Goal: Task Accomplishment & Management: Use online tool/utility

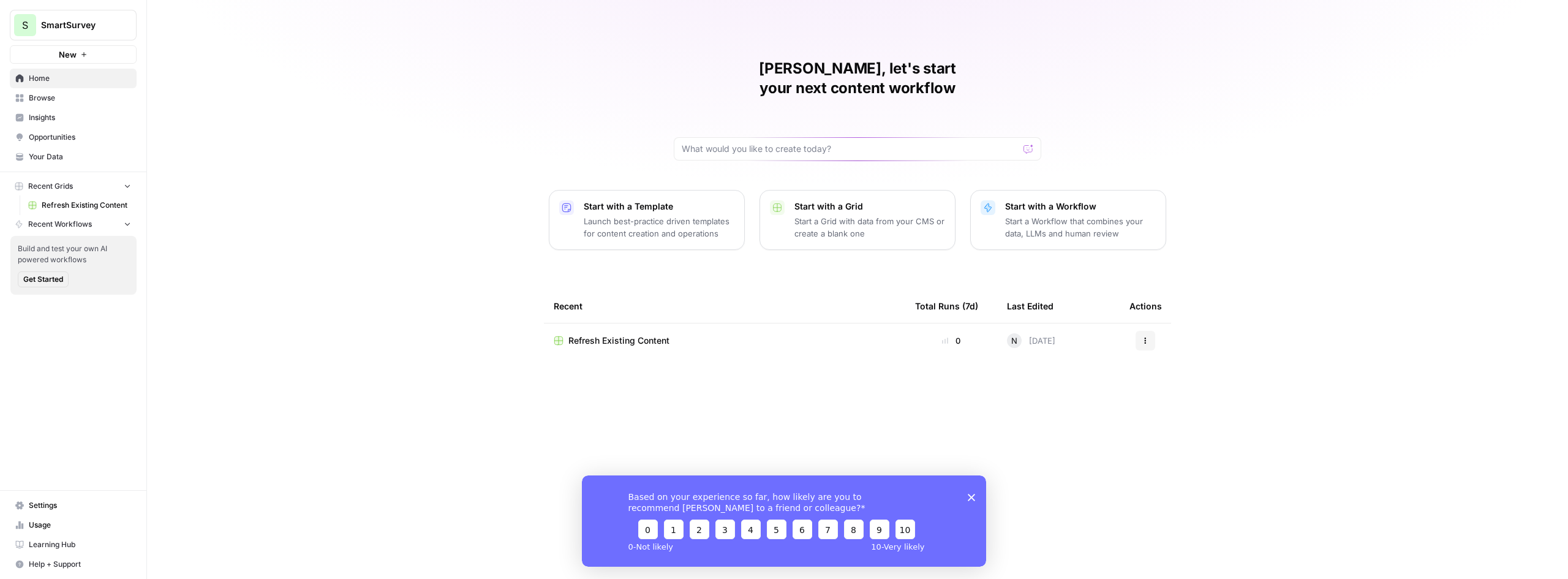
click at [656, 335] on span "Refresh Existing Content" at bounding box center [618, 341] width 101 height 12
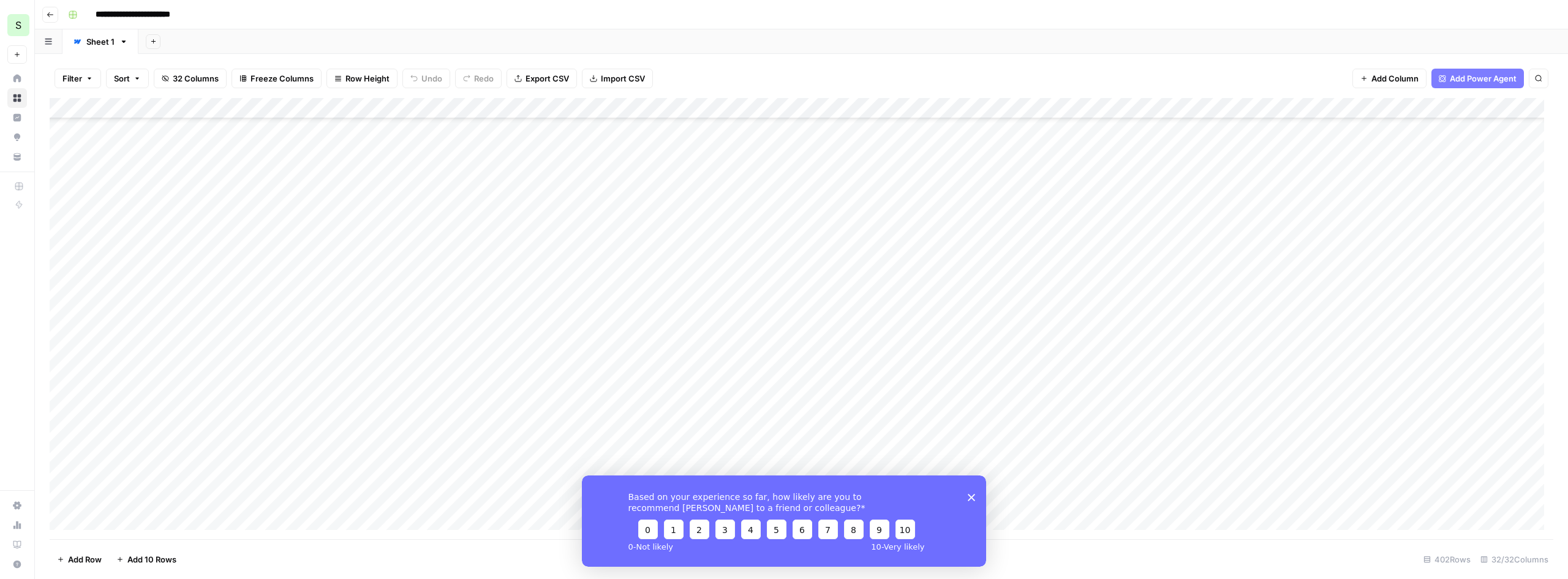
scroll to position [306, 0]
click at [974, 500] on icon "Close survey" at bounding box center [972, 497] width 8 height 8
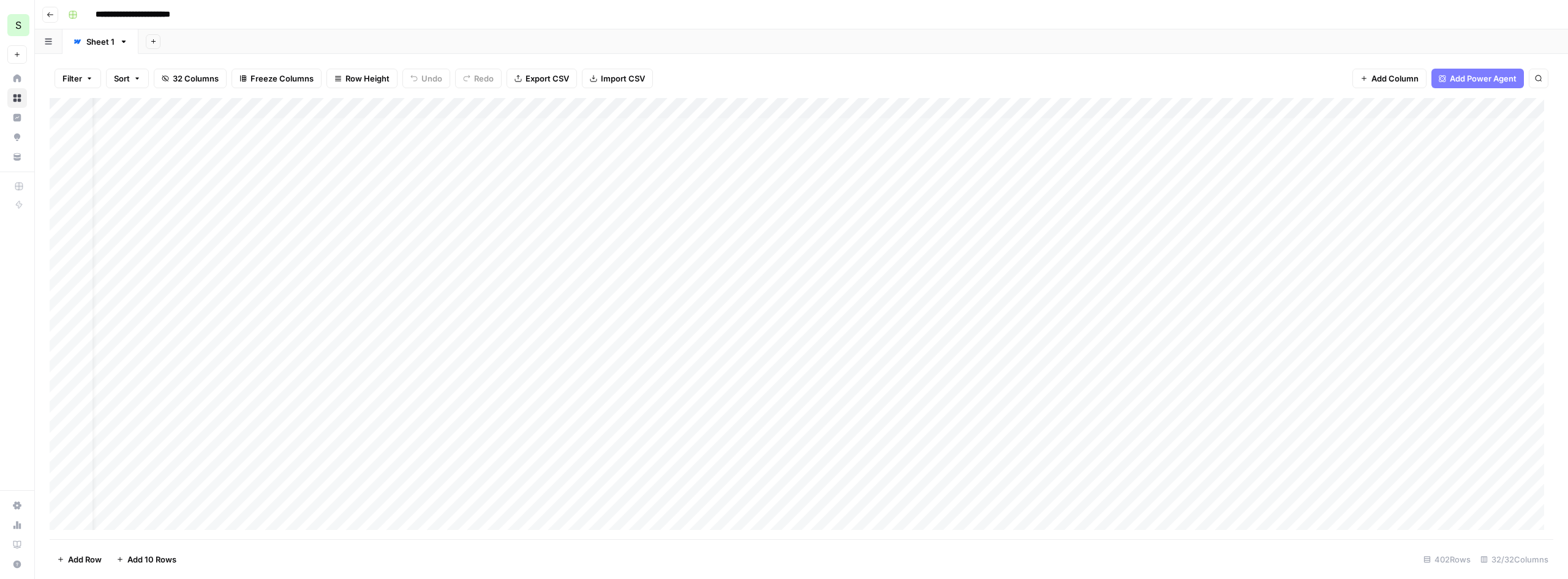
scroll to position [0, 0]
click at [1474, 80] on span "Add Power Agent" at bounding box center [1483, 78] width 67 height 12
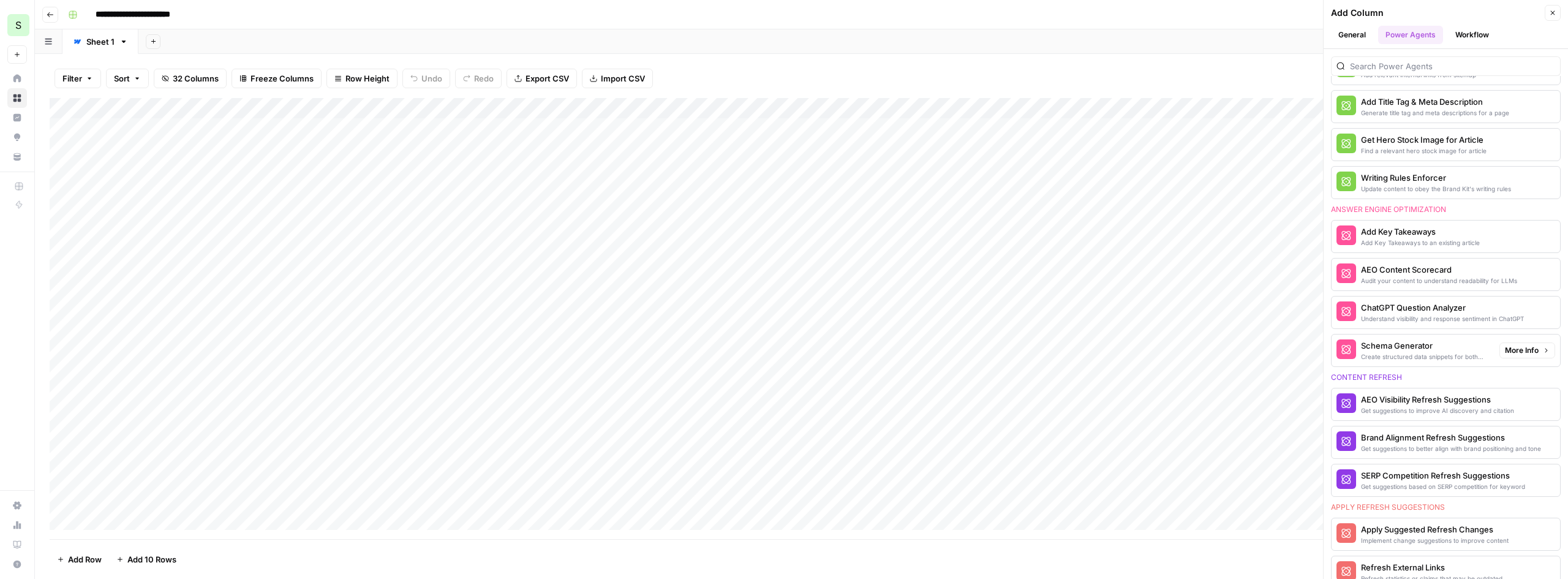
scroll to position [368, 0]
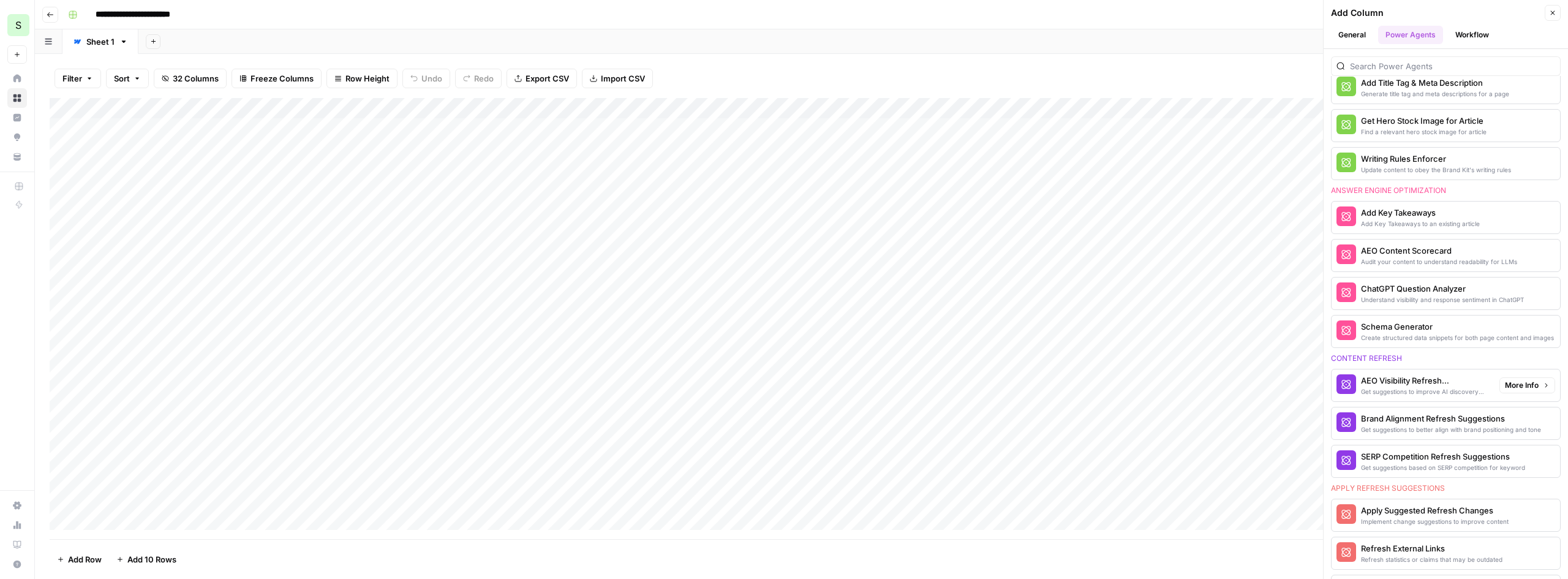
click at [1432, 387] on div "Get suggestions to improve AI discovery and citation" at bounding box center [1426, 391] width 129 height 10
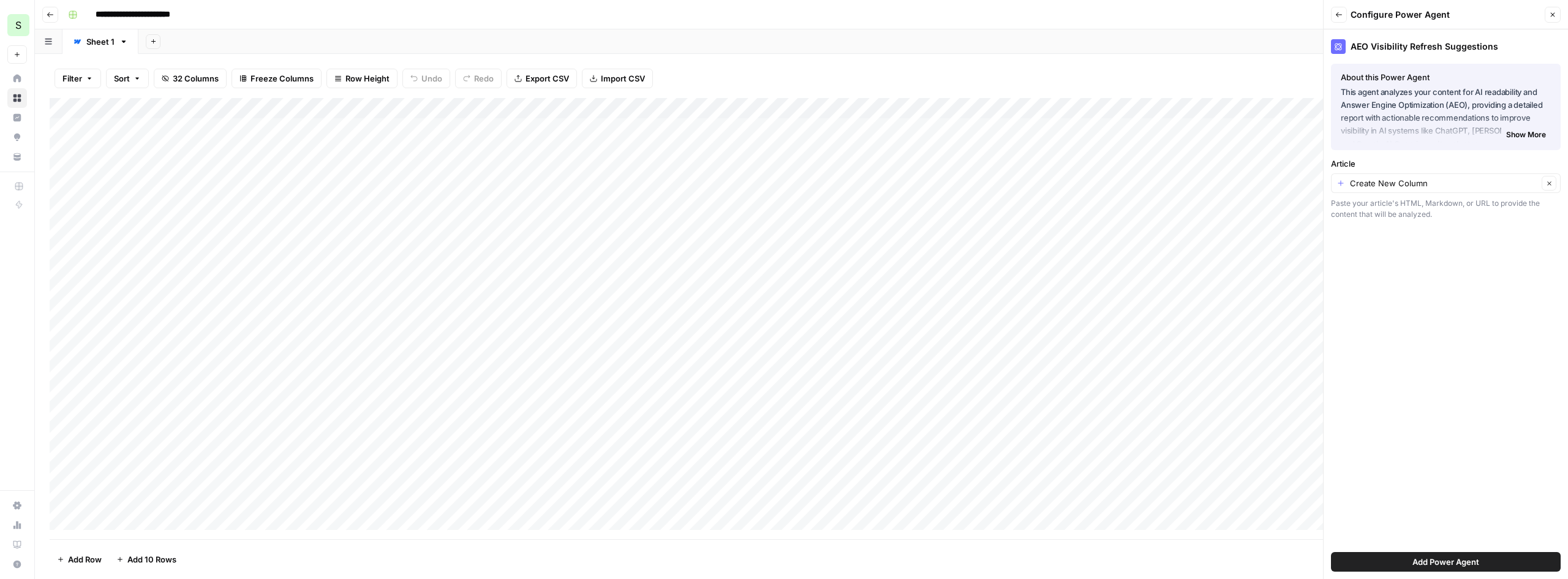
click at [1425, 562] on span "Add Power Agent" at bounding box center [1446, 562] width 67 height 12
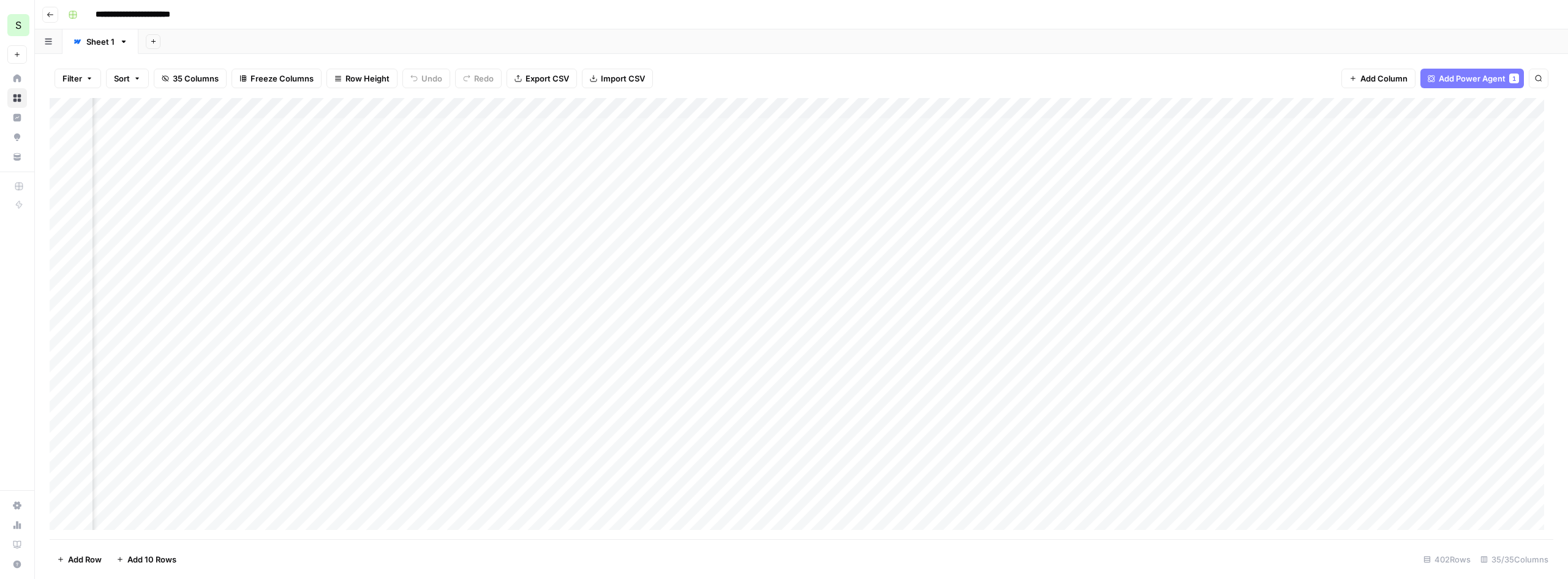
scroll to position [0, 4275]
click at [1381, 78] on span "Add Column" at bounding box center [1384, 78] width 47 height 12
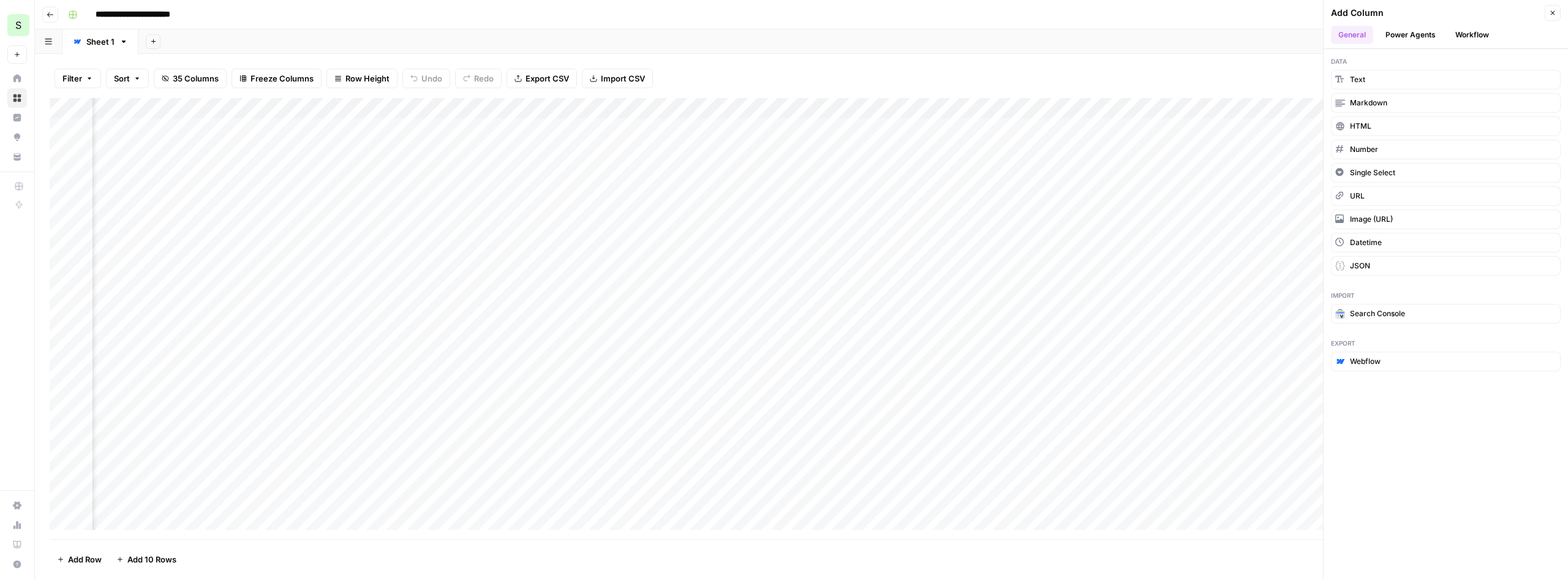
click at [1413, 28] on button "Power Agents" at bounding box center [1410, 35] width 65 height 18
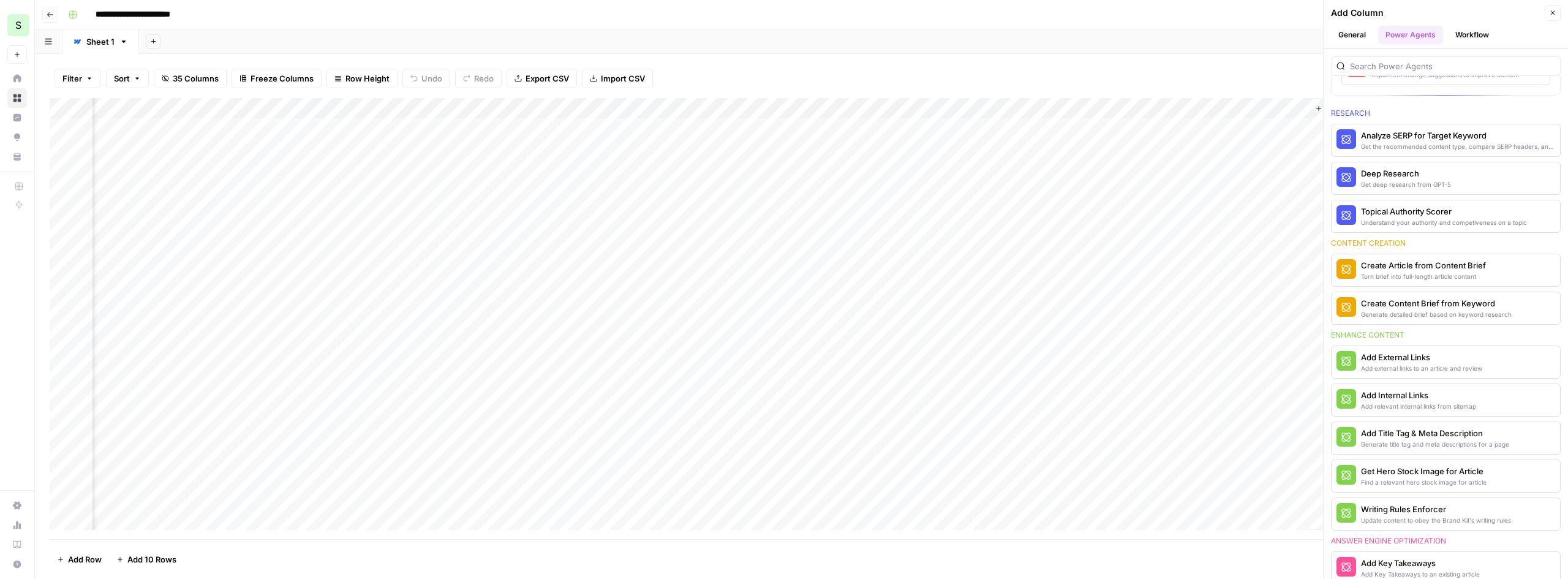
scroll to position [123, 0]
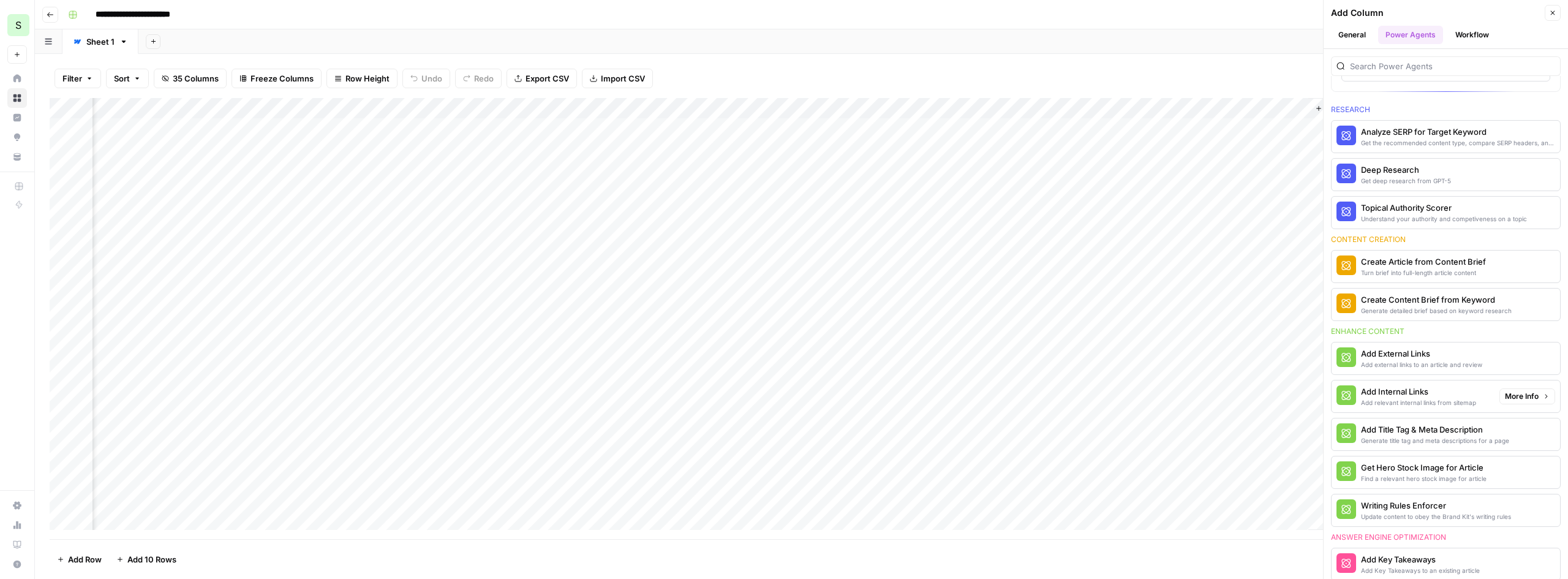
click at [1520, 393] on span "More Info" at bounding box center [1522, 396] width 33 height 11
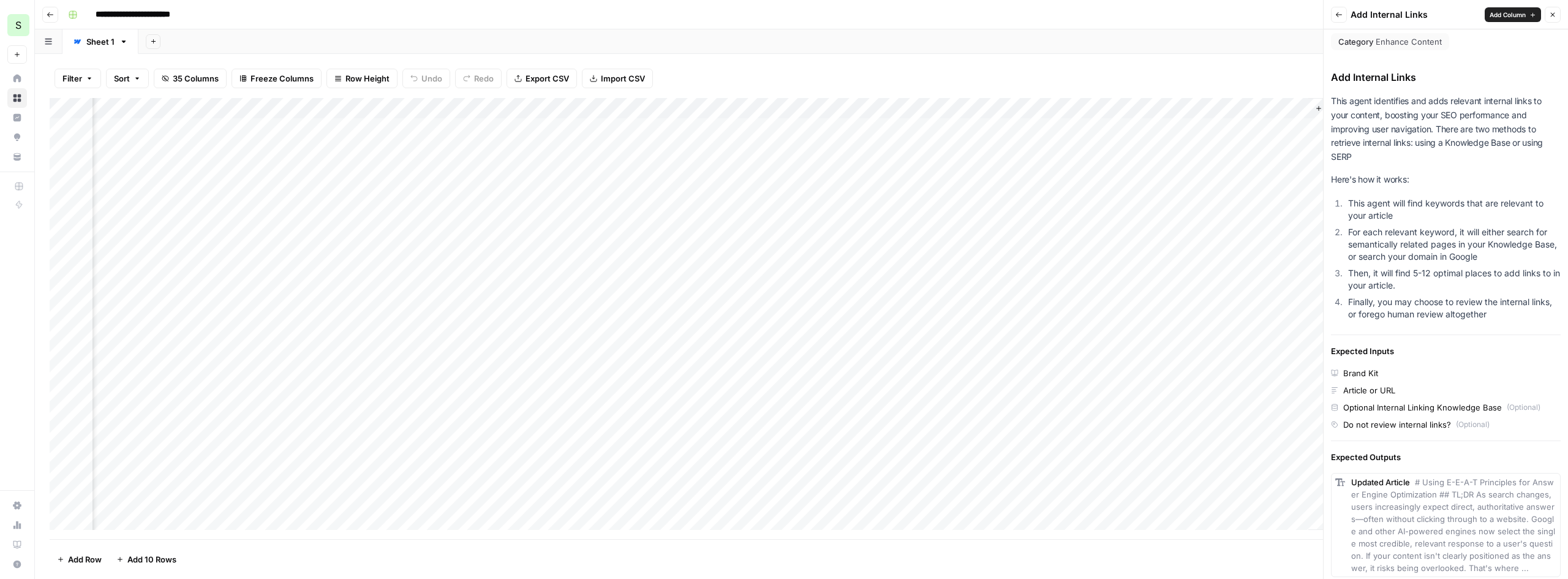
scroll to position [0, 0]
click at [1336, 15] on icon "button" at bounding box center [1339, 14] width 6 height 5
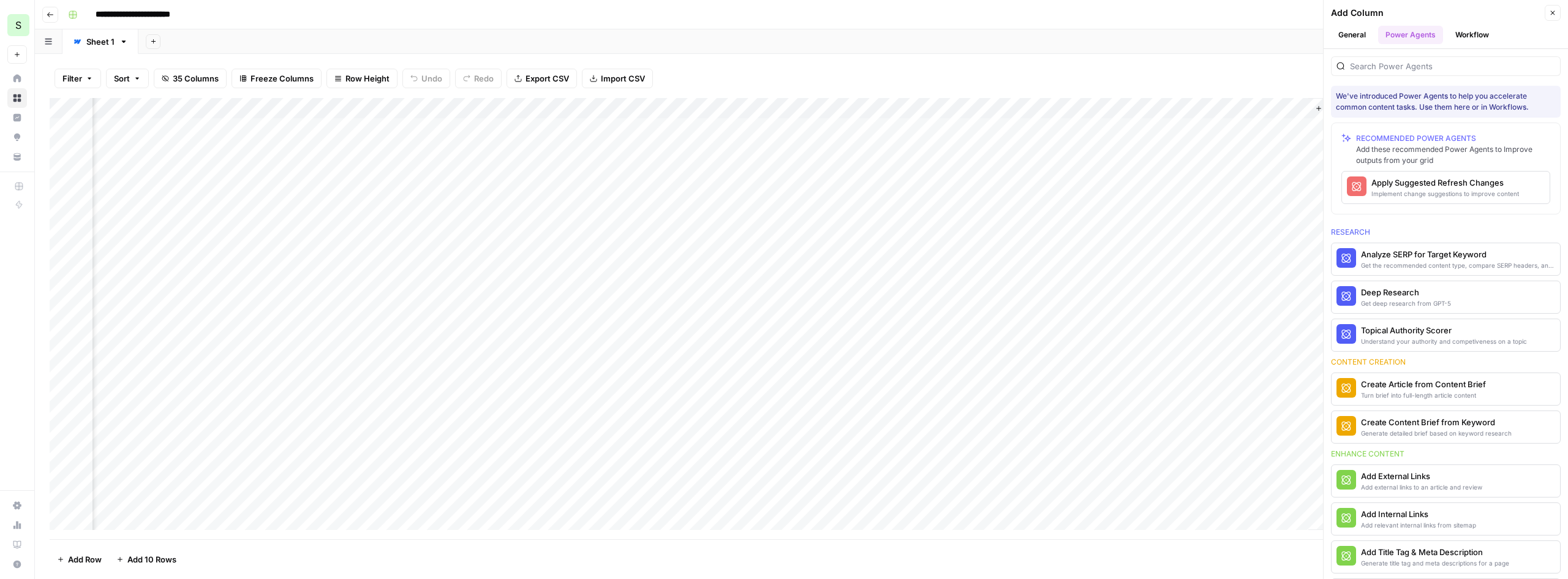
scroll to position [123, 0]
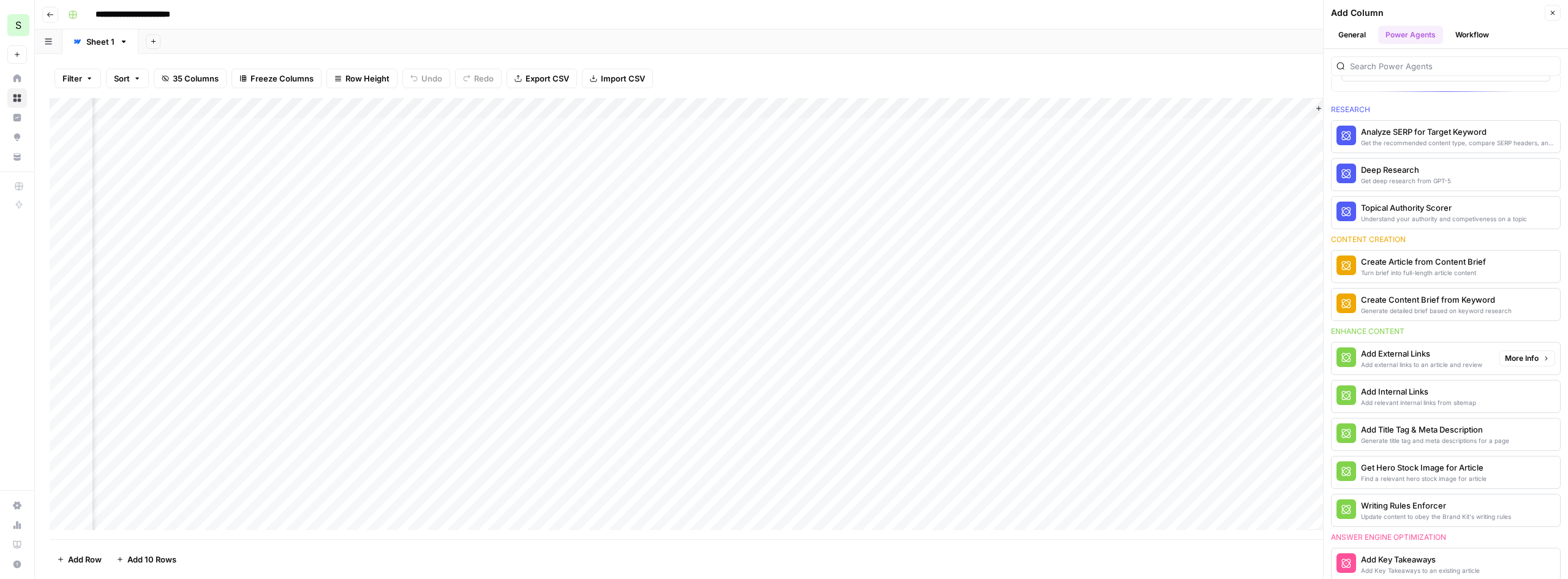
click at [1417, 395] on div "Add Internal Links" at bounding box center [1419, 392] width 115 height 12
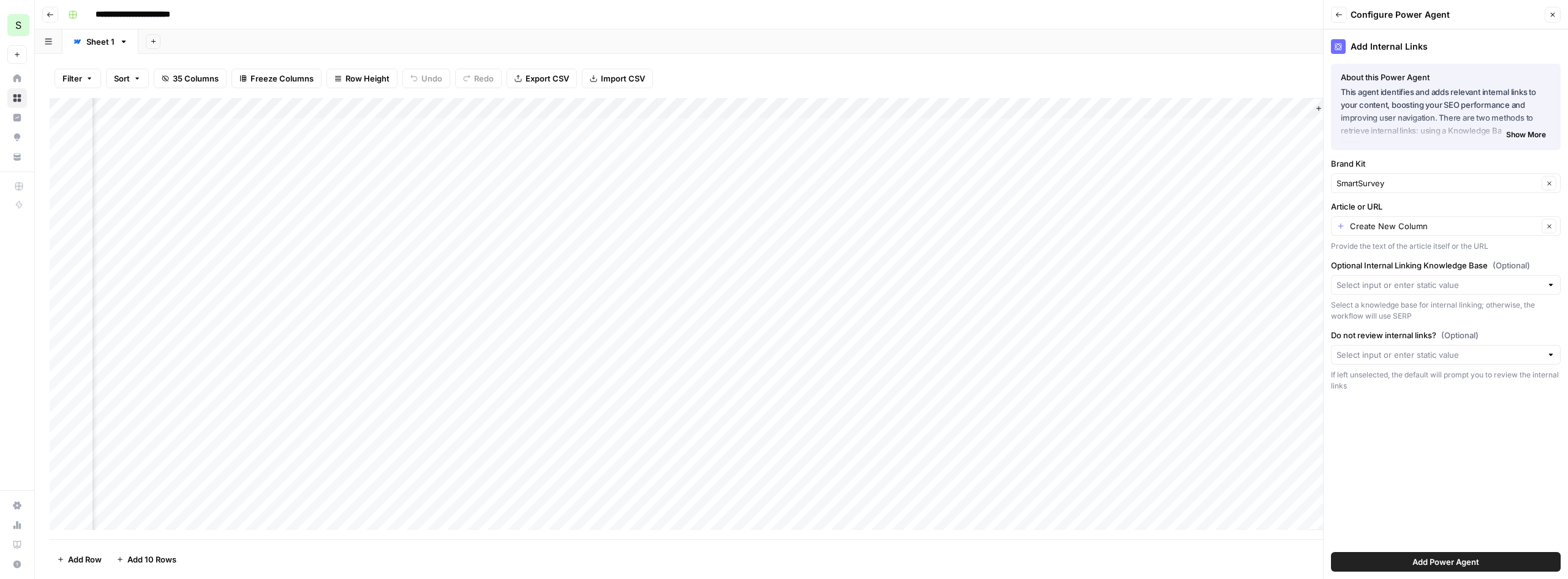
click at [1460, 559] on span "Add Power Agent" at bounding box center [1446, 562] width 67 height 12
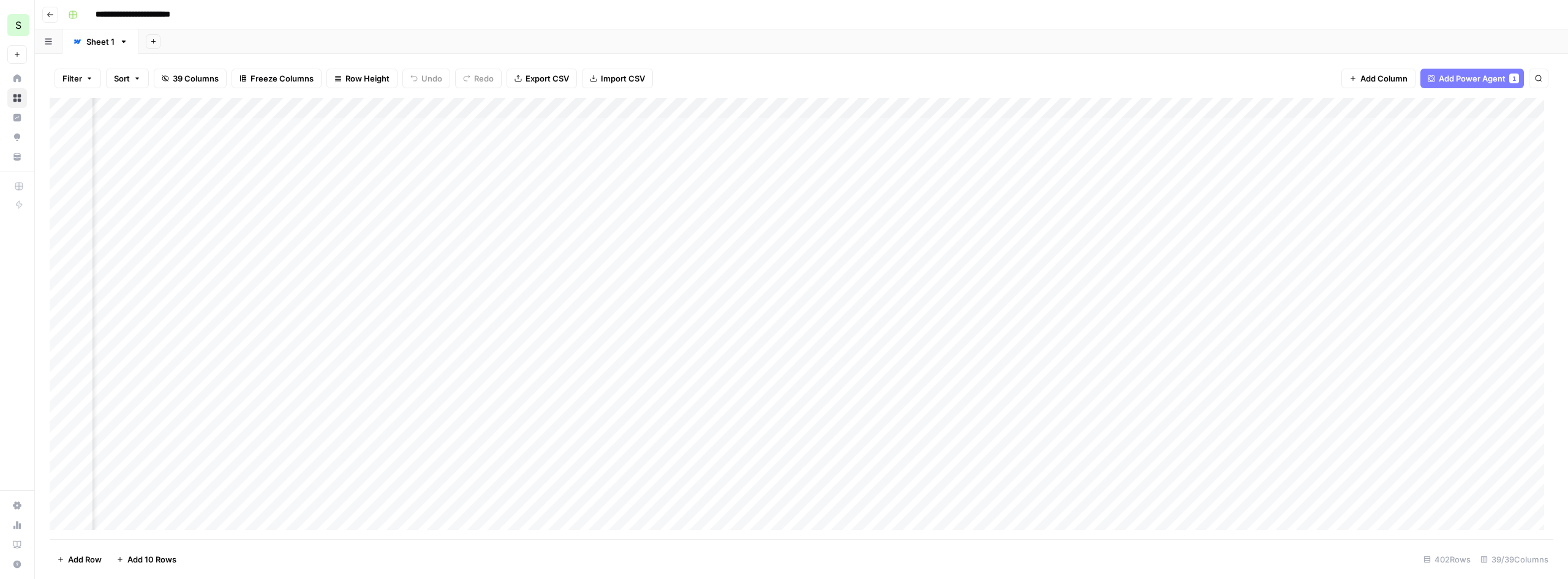
scroll to position [0, 4602]
click at [1484, 72] on button "Add Power Agent 1" at bounding box center [1472, 79] width 104 height 20
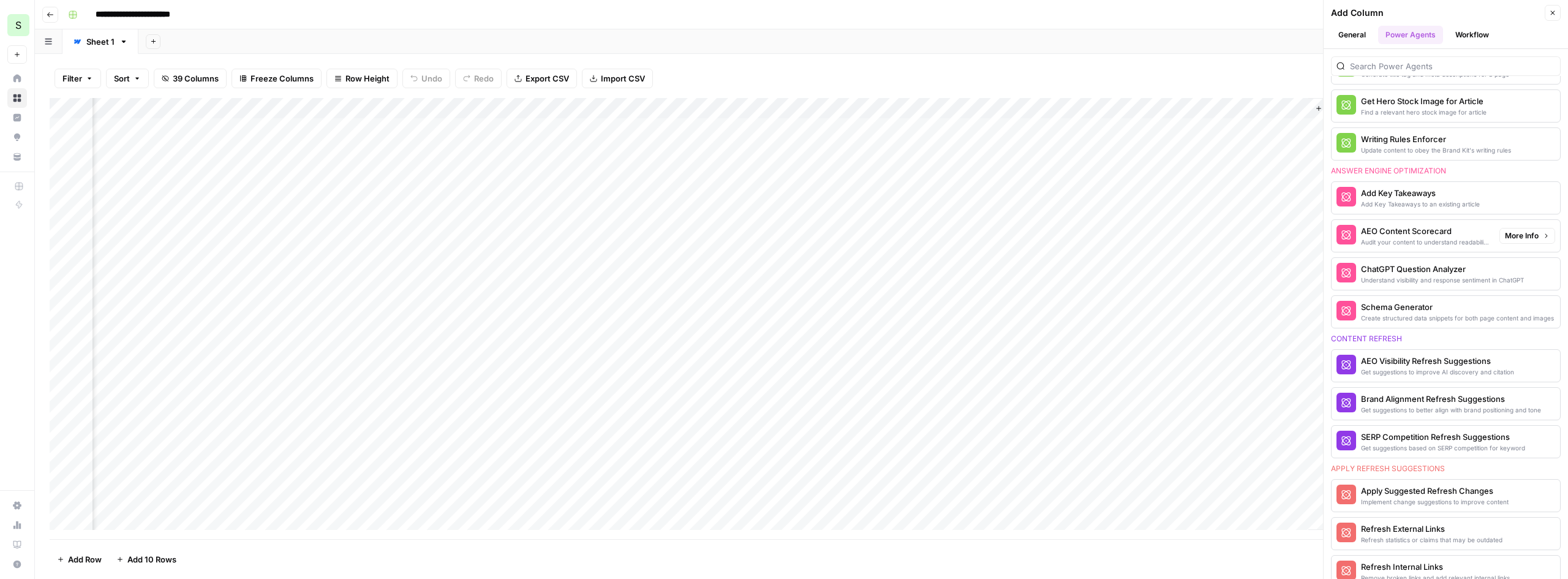
scroll to position [490, 0]
click at [571, 130] on div "Add Column" at bounding box center [801, 318] width 1504 height 441
click at [1551, 532] on icon "close" at bounding box center [1551, 530] width 6 height 6
click at [642, 161] on span "Copy link to cell" at bounding box center [643, 158] width 98 height 12
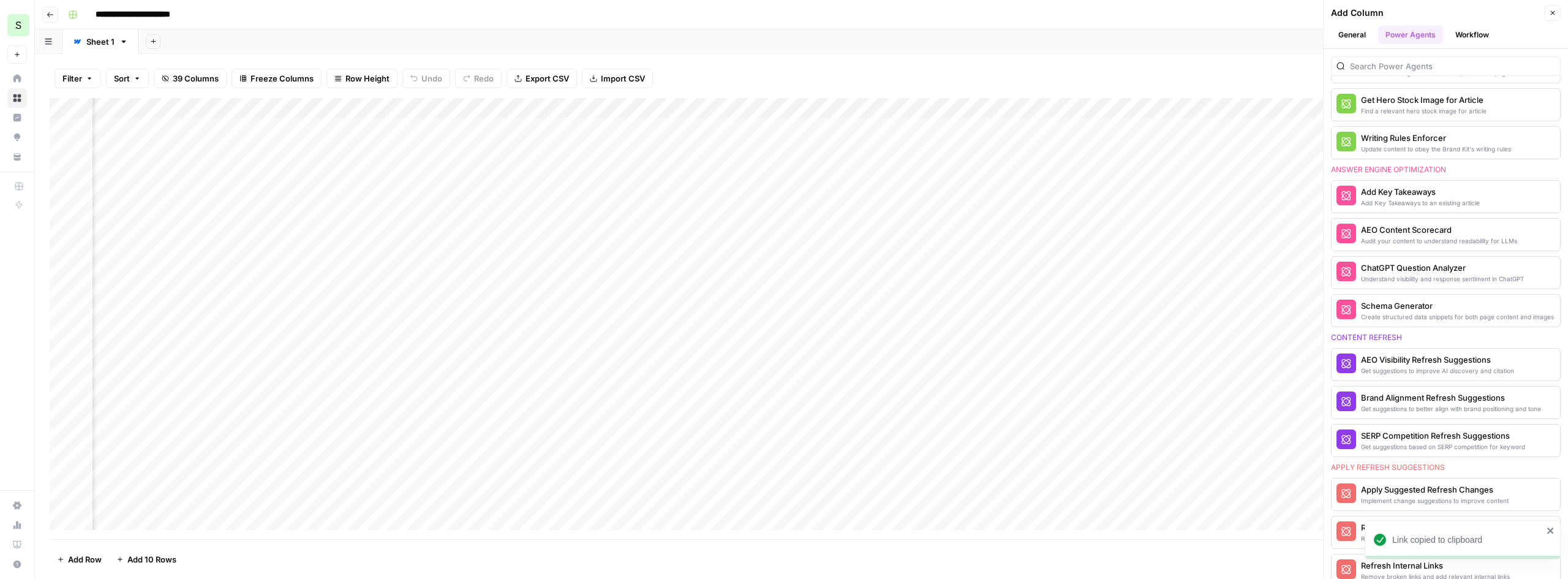
scroll to position [0, 4909]
click at [901, 128] on div "Add Column" at bounding box center [801, 318] width 1504 height 441
click at [892, 120] on button "button" at bounding box center [931, 128] width 177 height 21
click at [873, 133] on button "button" at bounding box center [931, 128] width 177 height 21
click at [808, 140] on div "Add Column" at bounding box center [801, 318] width 1504 height 441
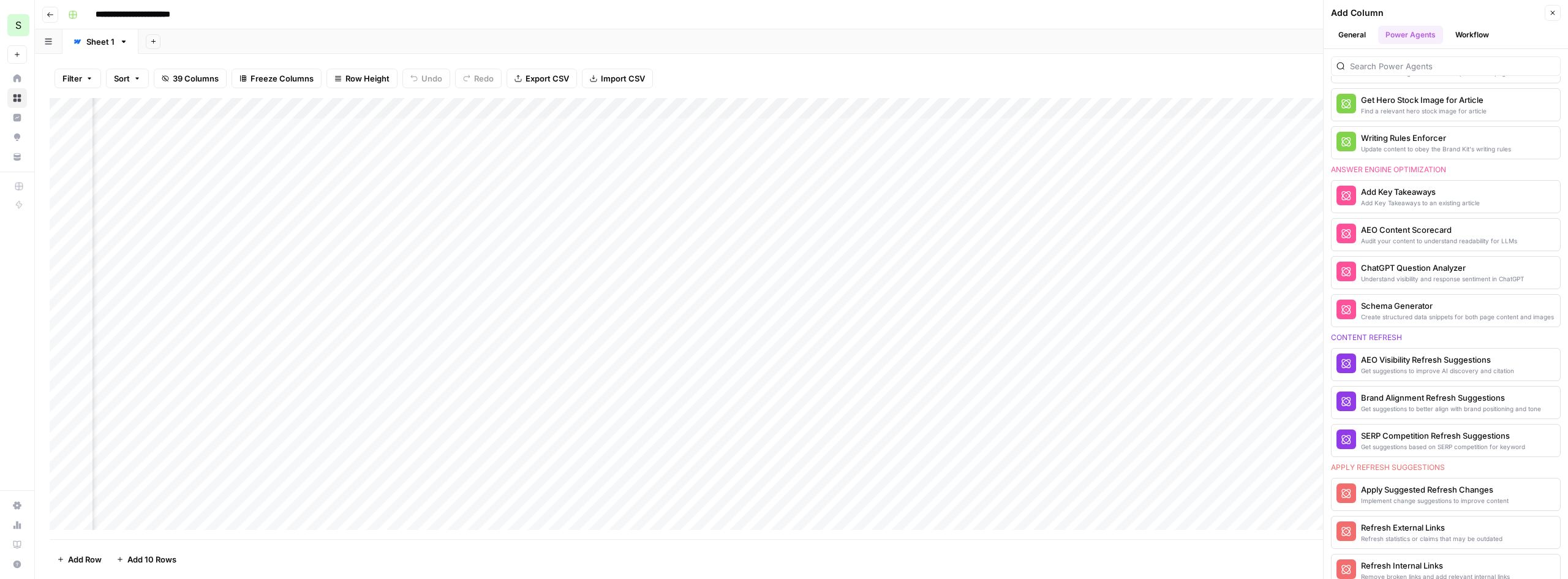
drag, startPoint x: 759, startPoint y: 133, endPoint x: 767, endPoint y: 138, distance: 9.4
click at [760, 133] on div "Add Column" at bounding box center [801, 318] width 1504 height 441
click at [478, 125] on div "Add Column" at bounding box center [801, 318] width 1504 height 441
click at [479, 153] on span "Copy link to cell" at bounding box center [492, 158] width 98 height 12
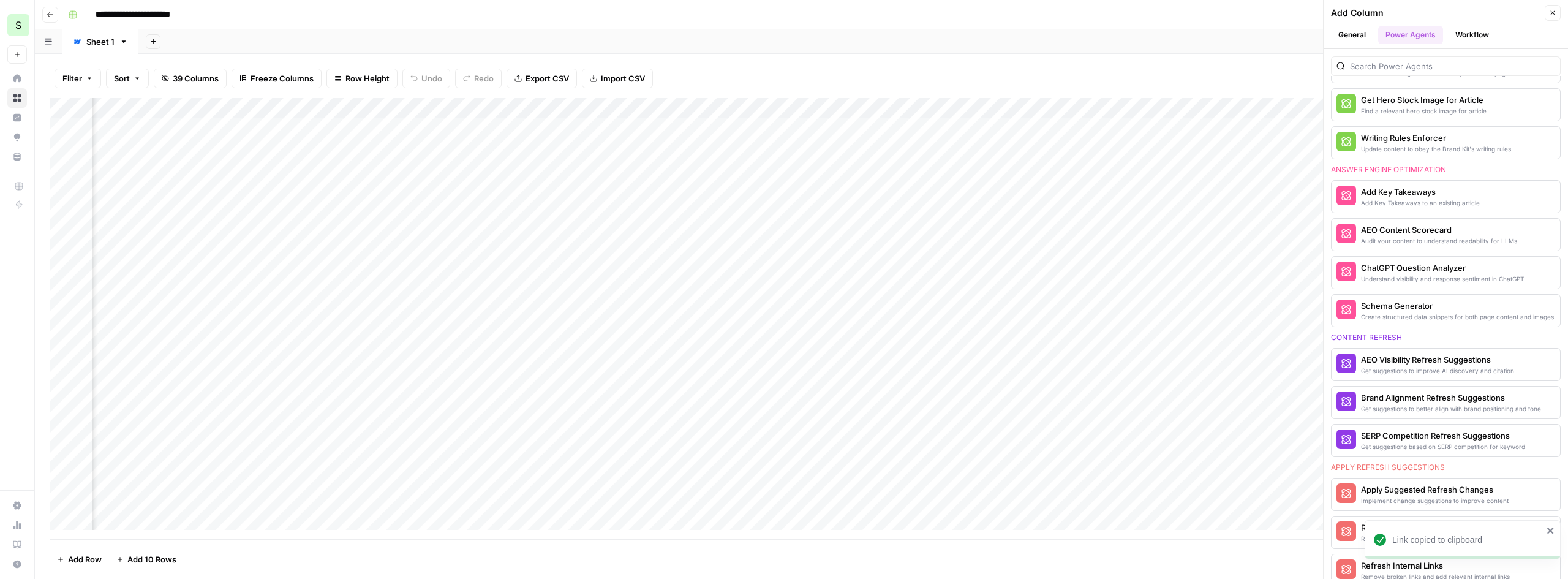
scroll to position [0, 4976]
click at [828, 126] on div "Add Column" at bounding box center [801, 318] width 1504 height 441
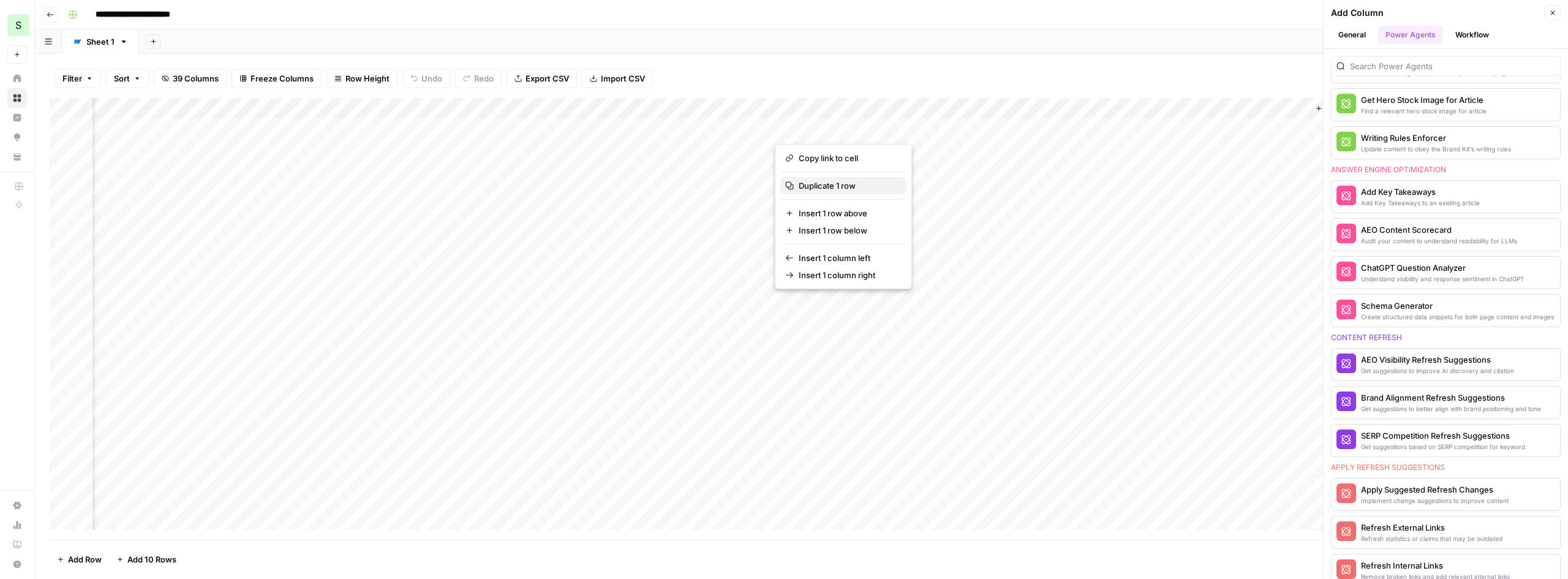
click at [808, 184] on span "Duplicate 1 row" at bounding box center [847, 186] width 98 height 12
click at [837, 135] on div "Add Column" at bounding box center [801, 318] width 1504 height 441
click at [770, 130] on div "Add Column" at bounding box center [801, 318] width 1504 height 441
click at [792, 127] on div "Add Column" at bounding box center [801, 318] width 1504 height 441
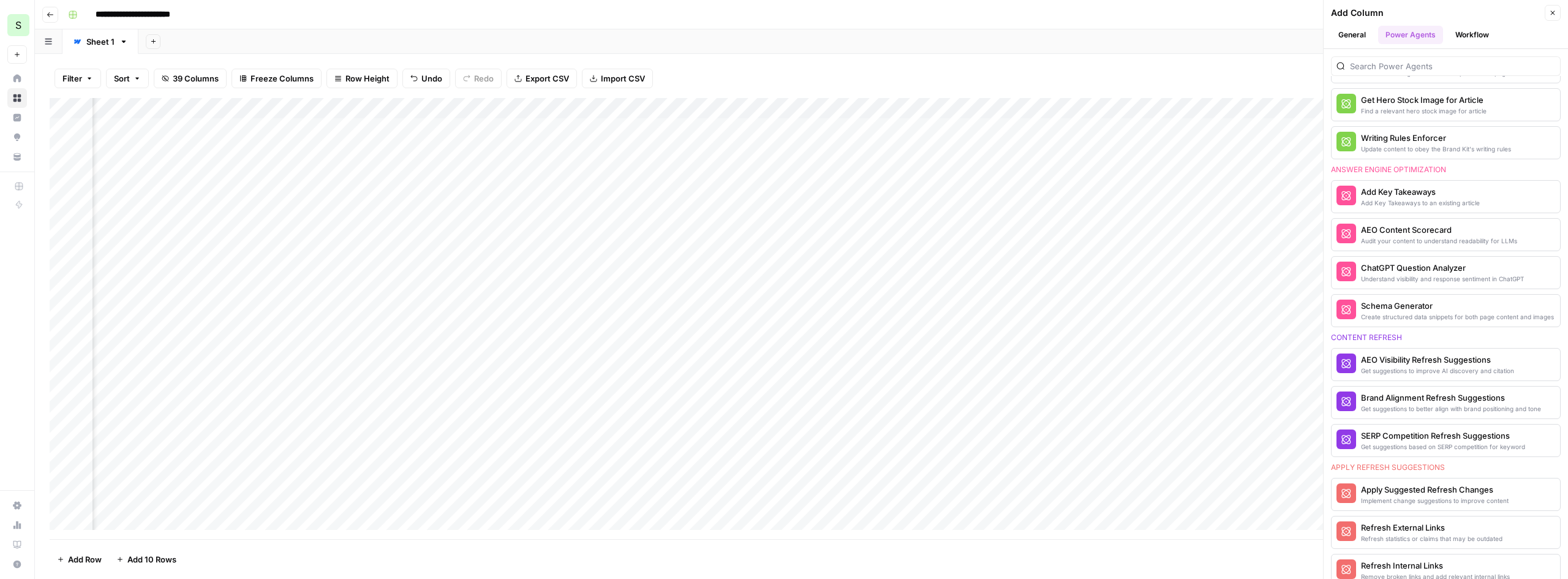
click at [626, 192] on div "Add Column" at bounding box center [801, 318] width 1504 height 441
click at [731, 194] on div "Add Column" at bounding box center [801, 318] width 1504 height 441
click at [795, 187] on div "Add Column" at bounding box center [801, 318] width 1504 height 441
click at [872, 199] on div "Add Column" at bounding box center [801, 318] width 1504 height 441
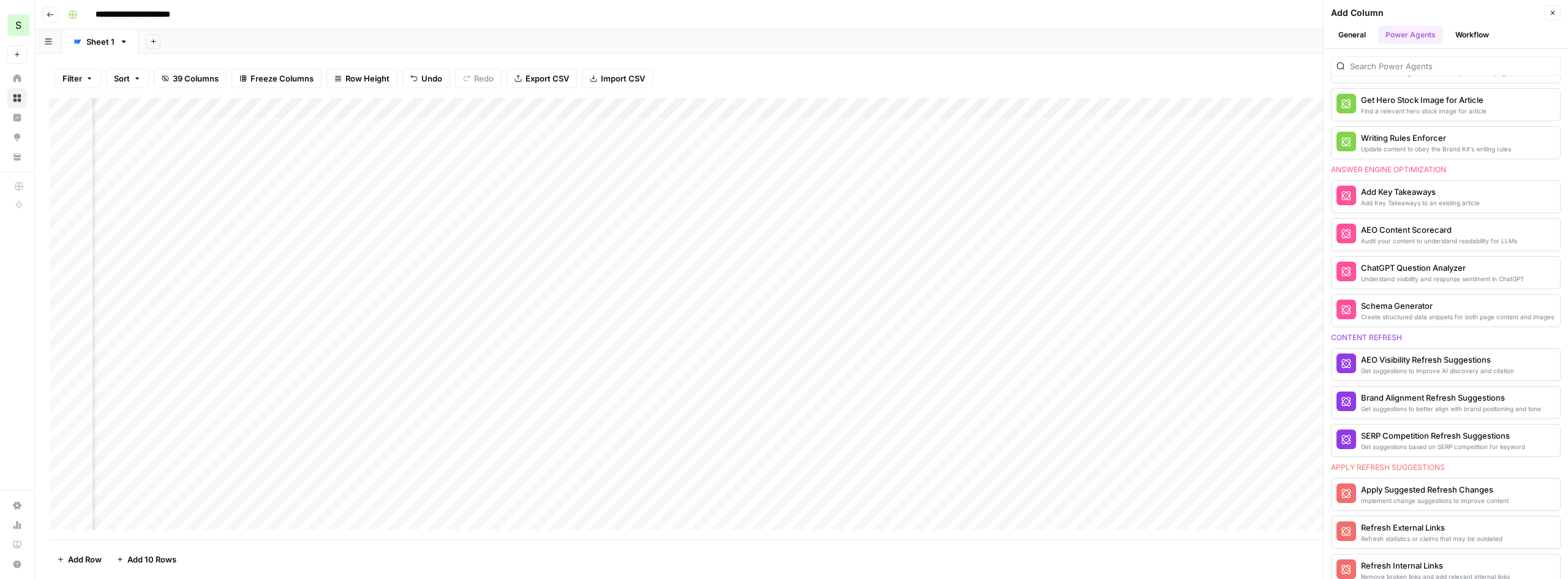
click at [886, 192] on div "Add Column" at bounding box center [801, 318] width 1504 height 441
click at [1041, 187] on div "Add Column" at bounding box center [801, 318] width 1504 height 441
click at [870, 186] on div "Add Column" at bounding box center [801, 318] width 1504 height 441
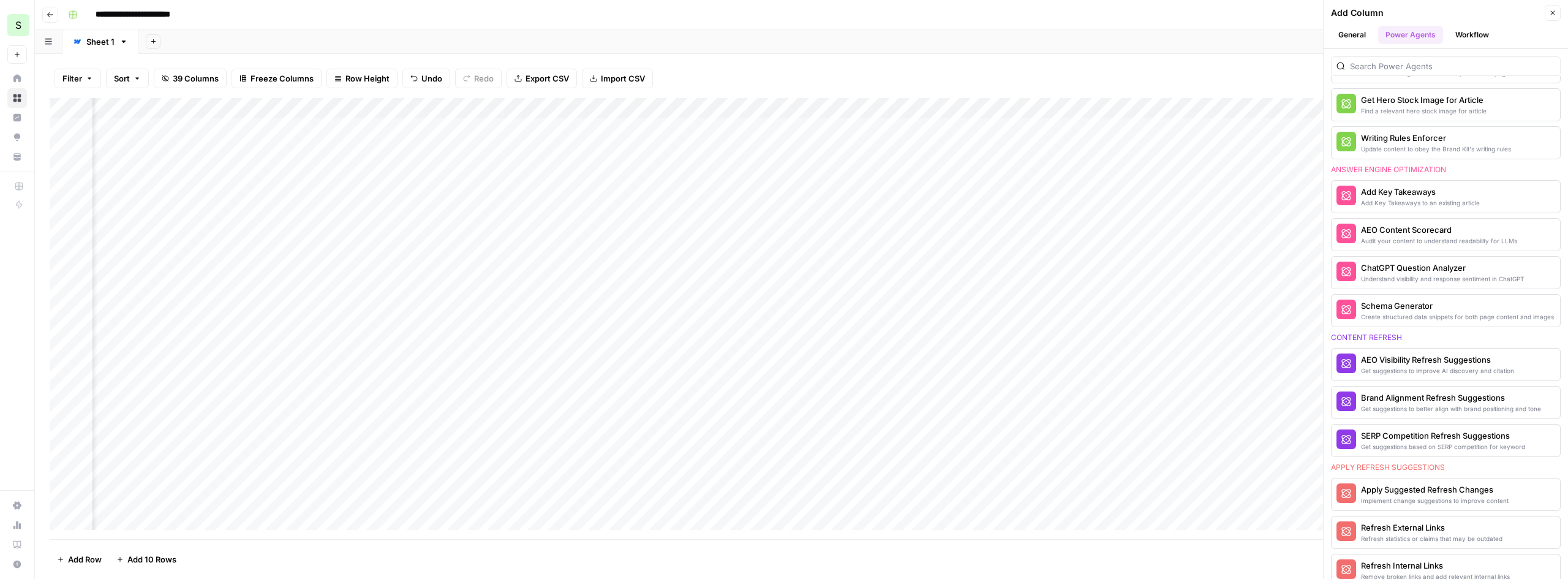
click at [523, 192] on div "Add Column" at bounding box center [801, 318] width 1504 height 441
click at [448, 190] on div "Add Column" at bounding box center [801, 318] width 1504 height 441
click at [902, 196] on div "Add Column" at bounding box center [801, 318] width 1504 height 441
type textarea "*******"
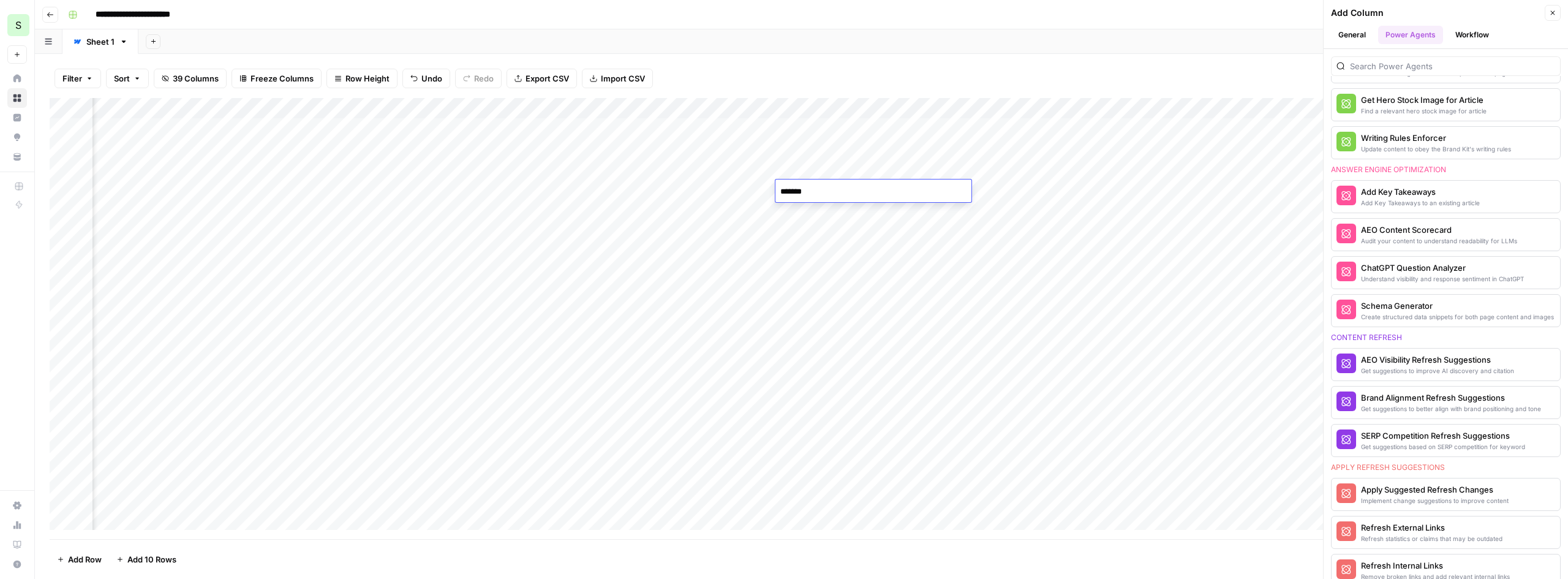
drag, startPoint x: 836, startPoint y: 187, endPoint x: 750, endPoint y: 188, distance: 86.0
click at [750, 188] on body "**********" at bounding box center [784, 290] width 1568 height 579
click at [1050, 188] on div "Add Column" at bounding box center [801, 318] width 1504 height 441
drag, startPoint x: 837, startPoint y: 105, endPoint x: 848, endPoint y: 108, distance: 11.4
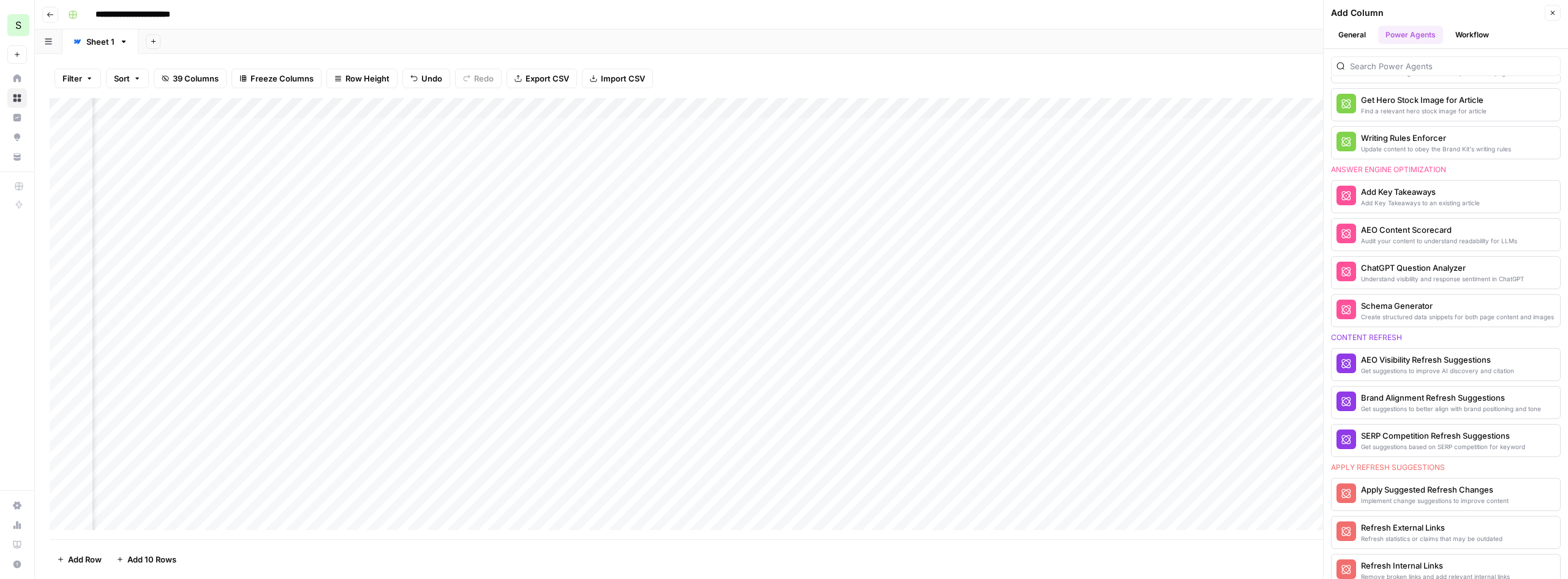
click at [848, 108] on div "Add Column" at bounding box center [801, 318] width 1504 height 441
drag, startPoint x: 1098, startPoint y: 102, endPoint x: 130, endPoint y: 147, distance: 969.0
click at [129, 149] on div "Add Column" at bounding box center [801, 318] width 1504 height 441
click at [195, 192] on div "Add Column" at bounding box center [801, 318] width 1504 height 441
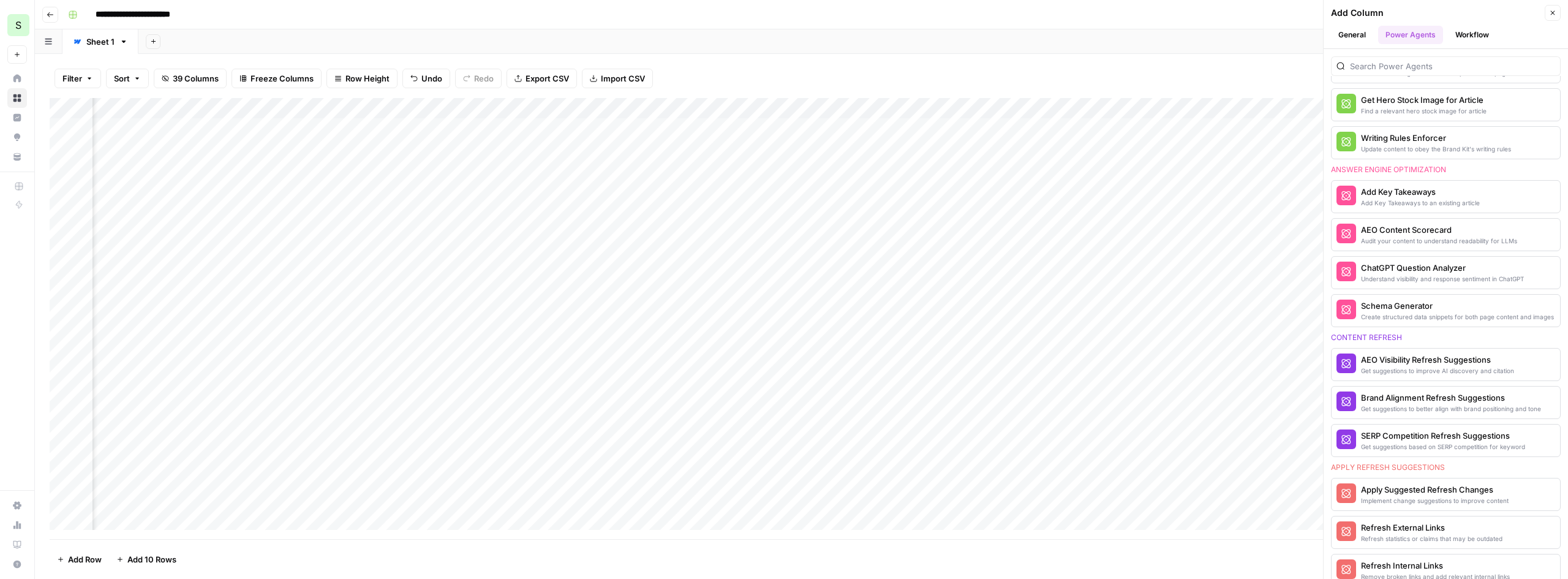
click at [195, 189] on div "Add Column" at bounding box center [801, 318] width 1504 height 441
click at [185, 230] on div "Add Column" at bounding box center [801, 318] width 1504 height 441
click at [197, 229] on div "Add Column" at bounding box center [801, 318] width 1504 height 441
click at [52, 12] on icon "button" at bounding box center [50, 15] width 8 height 8
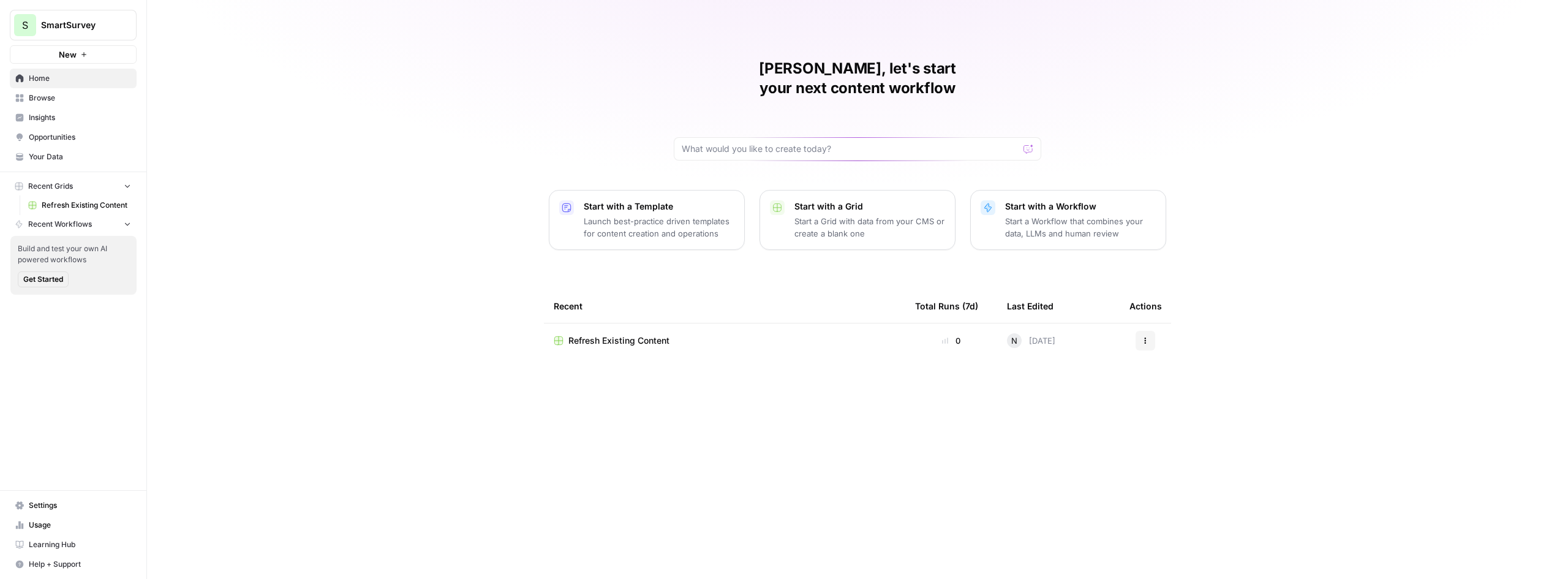
click at [1089, 215] on p "Start a Workflow that combines your data, LLMs and human review" at bounding box center [1080, 227] width 151 height 24
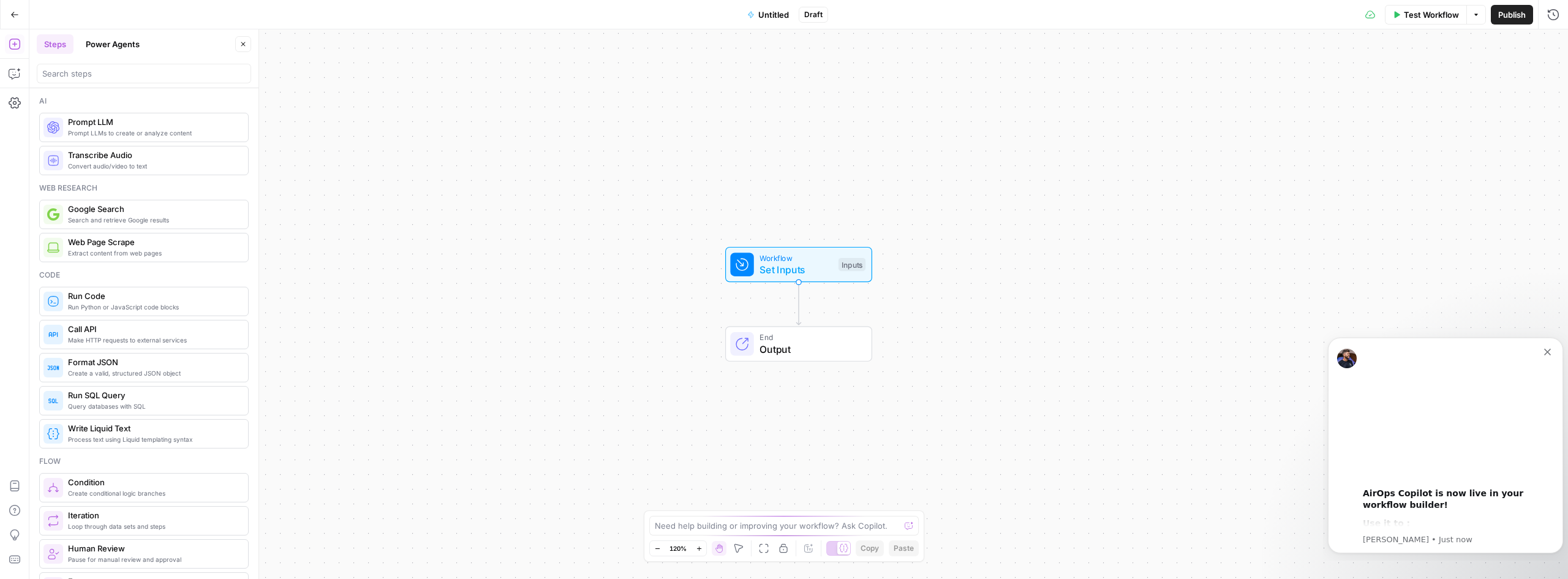
click at [107, 38] on button "Power Agents" at bounding box center [113, 44] width 69 height 20
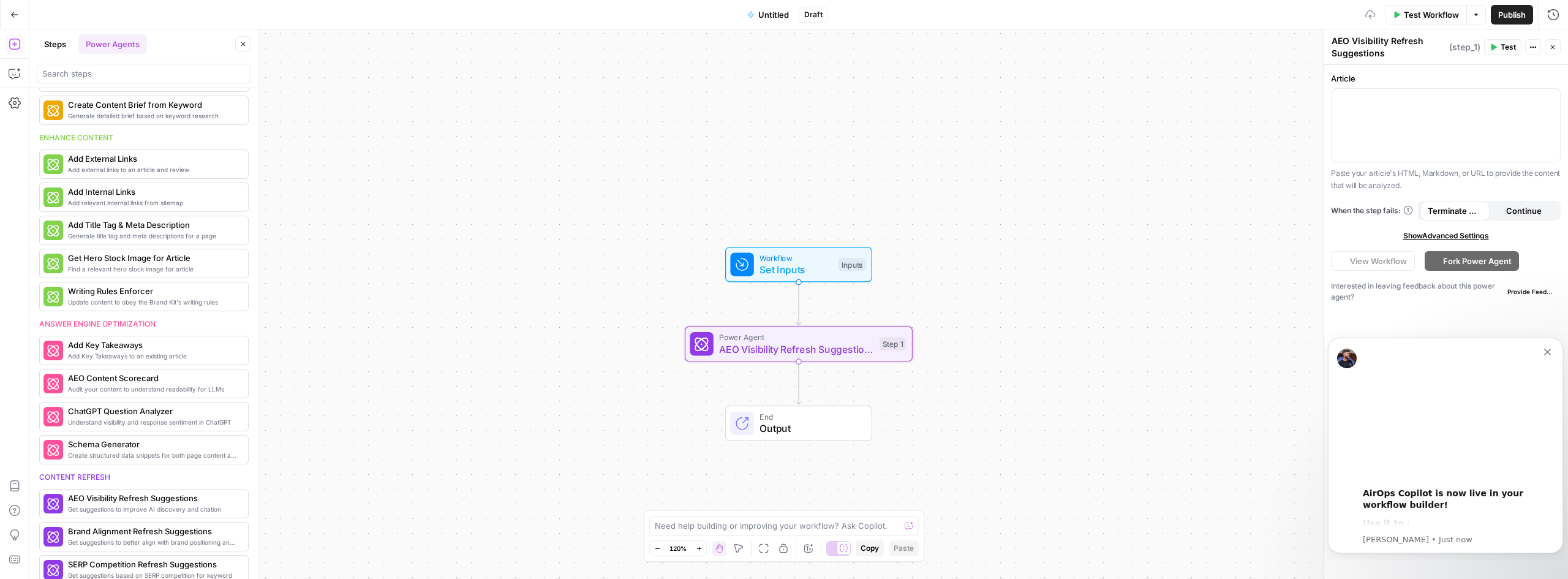
scroll to position [443, 0]
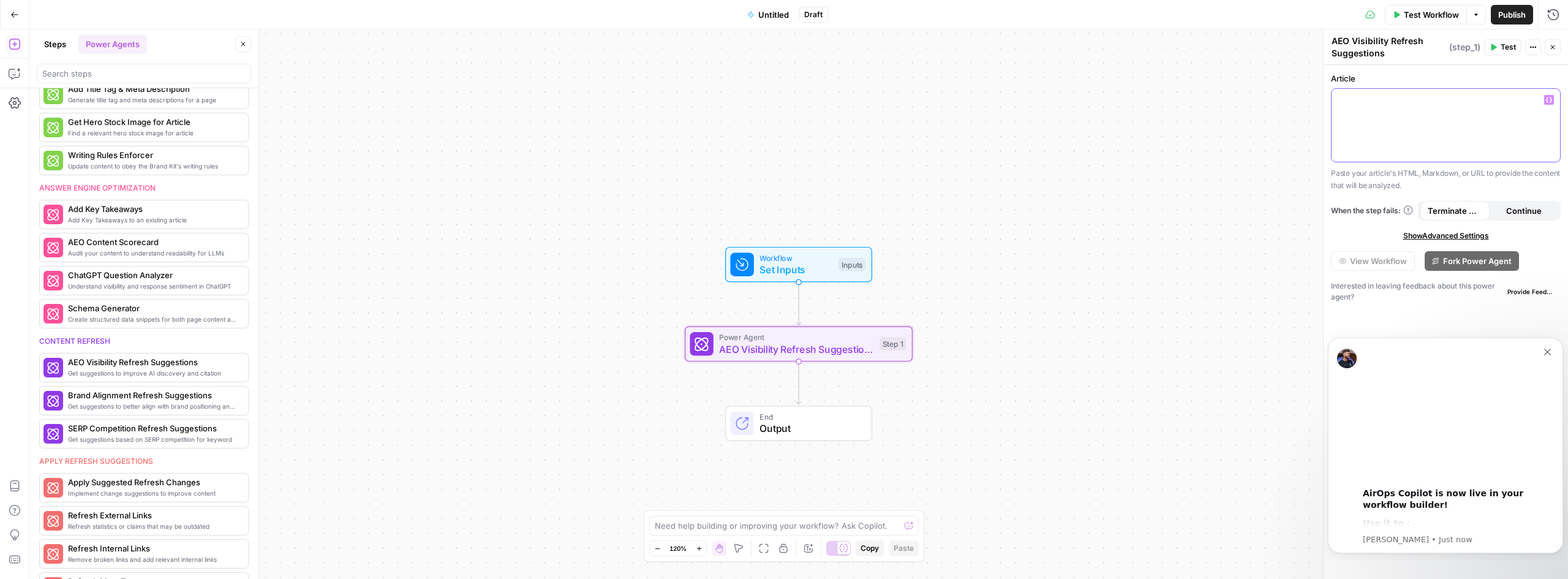
click at [1401, 136] on div at bounding box center [1446, 125] width 229 height 73
click at [1526, 204] on button "Continue" at bounding box center [1524, 211] width 69 height 20
click at [1466, 207] on span "Terminate Workflow" at bounding box center [1455, 211] width 55 height 12
click at [1441, 11] on span "Test Workflow" at bounding box center [1431, 14] width 55 height 12
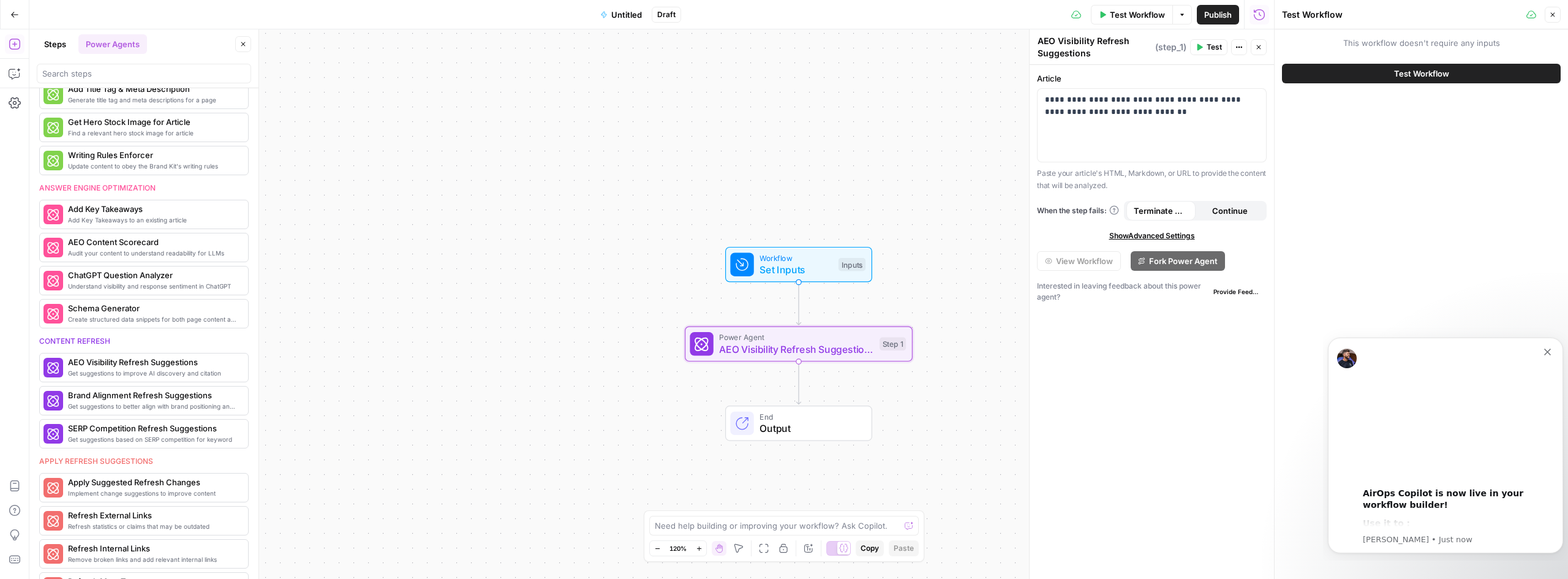
click at [1432, 68] on span "Test Workflow" at bounding box center [1421, 74] width 55 height 12
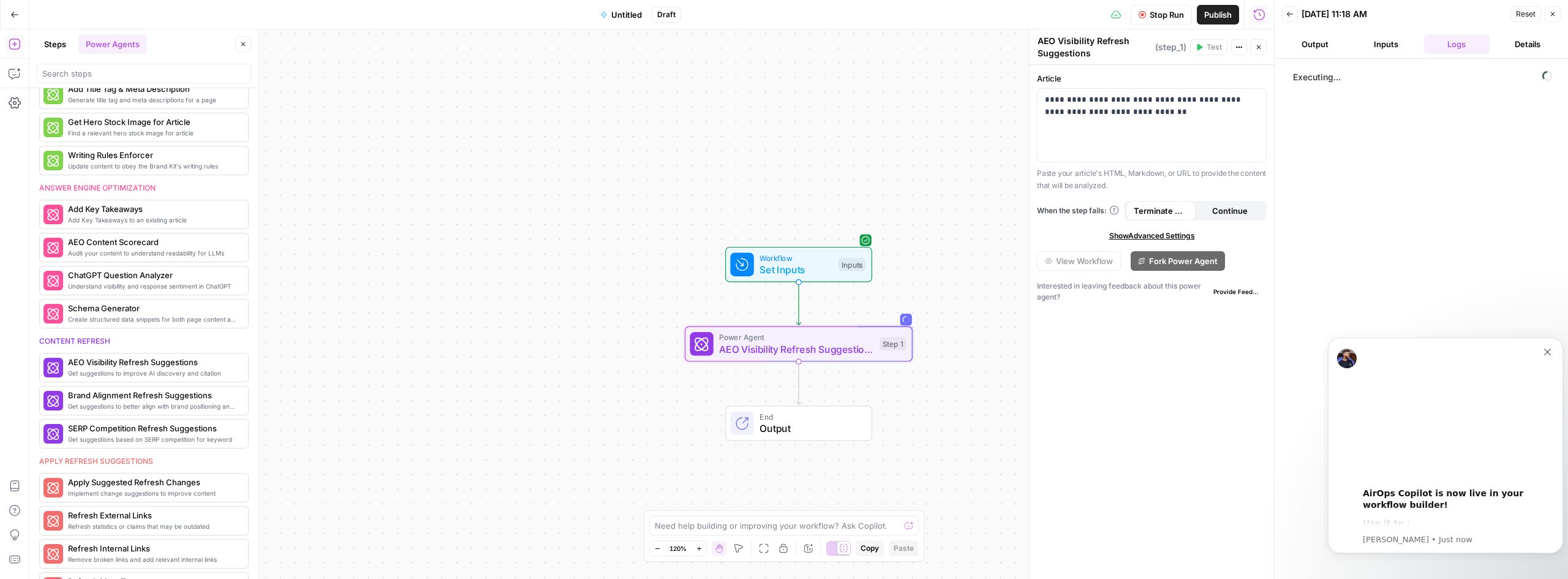
click at [1549, 352] on icon "Dismiss notification" at bounding box center [1548, 352] width 7 height 7
